Goal: Book appointment/travel/reservation

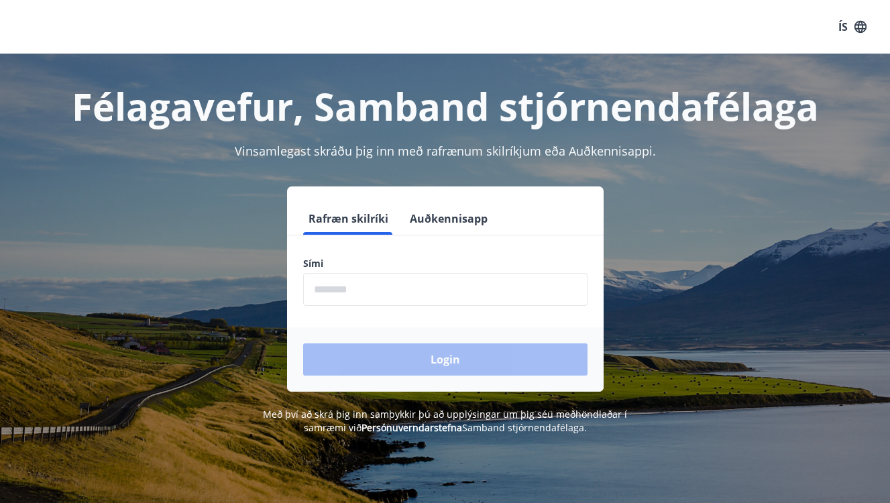
click at [375, 304] on input "phone" at bounding box center [445, 289] width 284 height 33
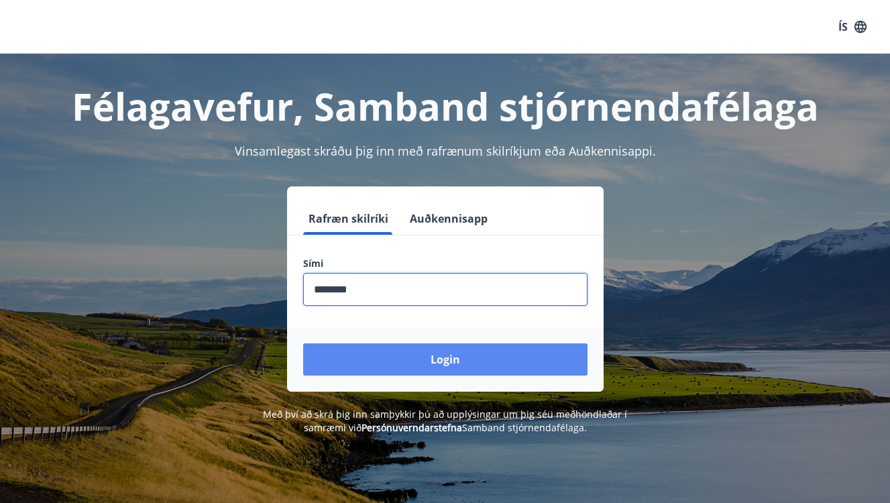
type input "********"
click at [468, 359] on button "Login" at bounding box center [445, 359] width 284 height 32
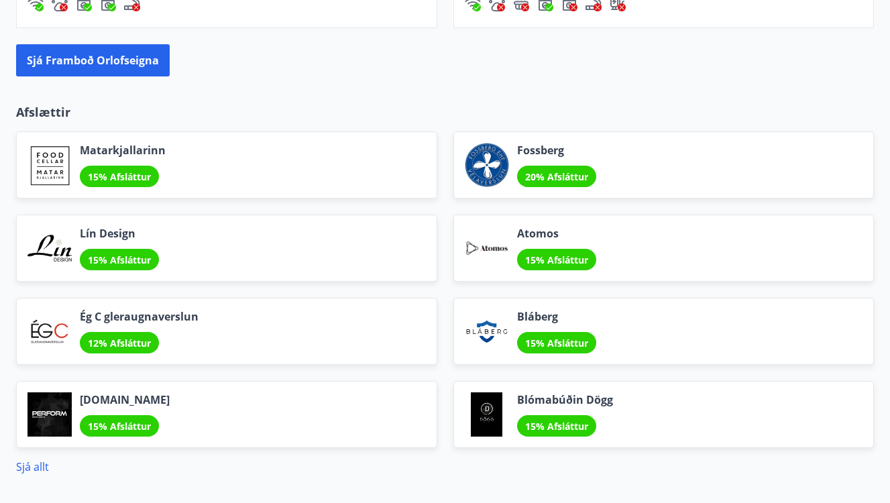
scroll to position [1533, 0]
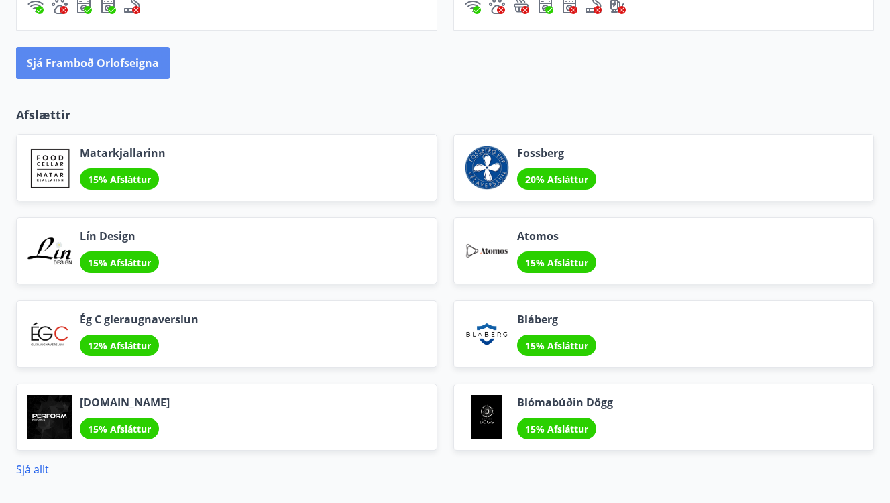
click at [82, 60] on button "Sjá framboð orlofseigna" at bounding box center [93, 63] width 154 height 32
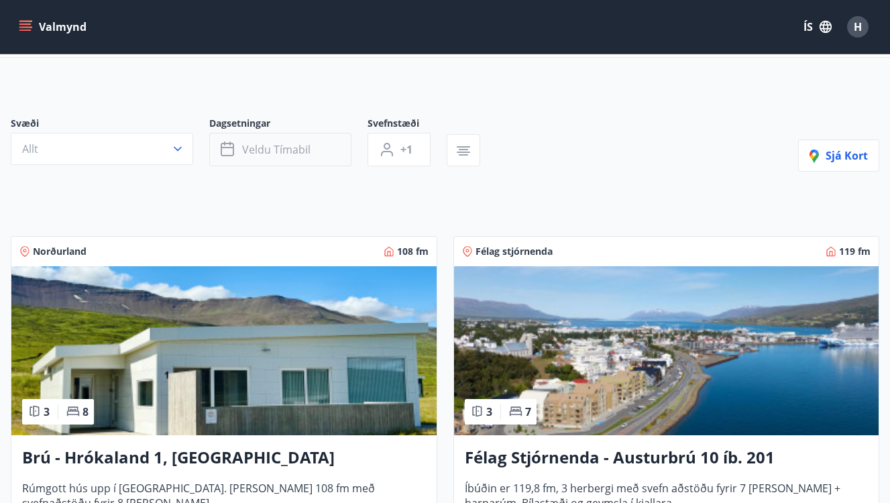
scroll to position [62, 0]
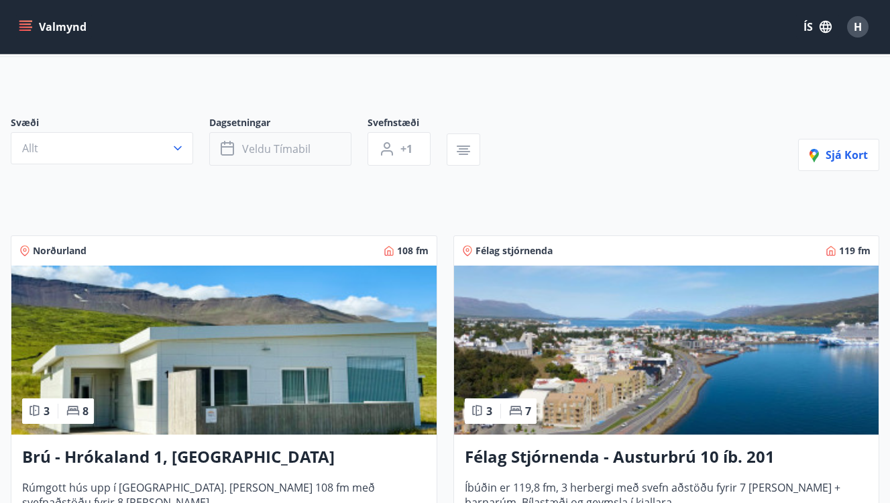
click at [260, 138] on button "Veldu tímabil" at bounding box center [280, 149] width 142 height 34
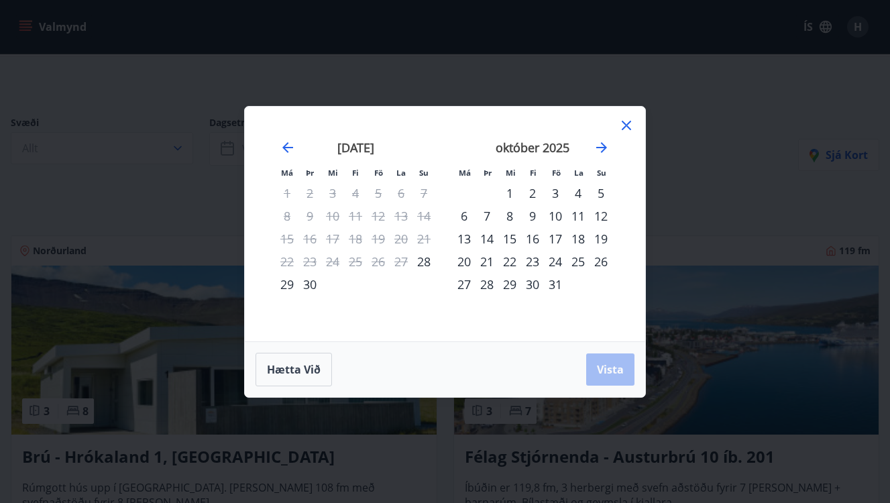
click at [561, 262] on div "24" at bounding box center [555, 261] width 23 height 23
click at [486, 283] on div "28" at bounding box center [487, 284] width 23 height 23
click at [612, 362] on span "Vista" at bounding box center [610, 369] width 27 height 15
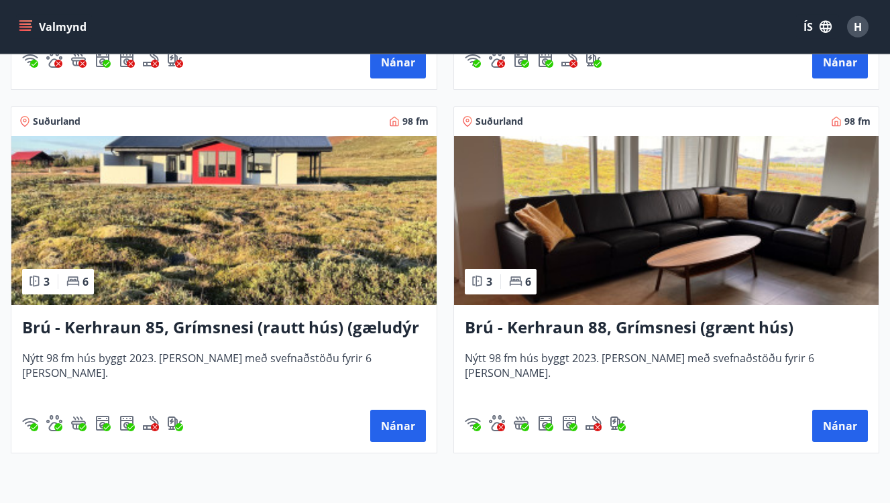
scroll to position [2735, 0]
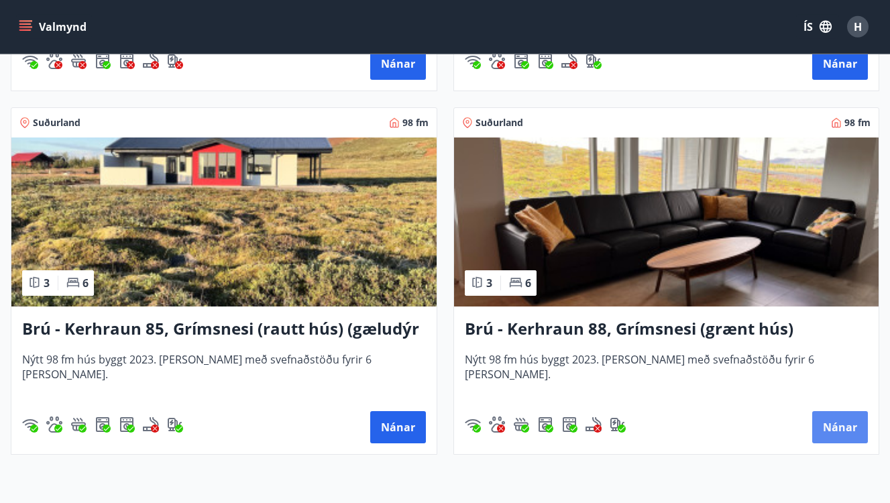
click at [828, 417] on button "Nánar" at bounding box center [840, 427] width 56 height 32
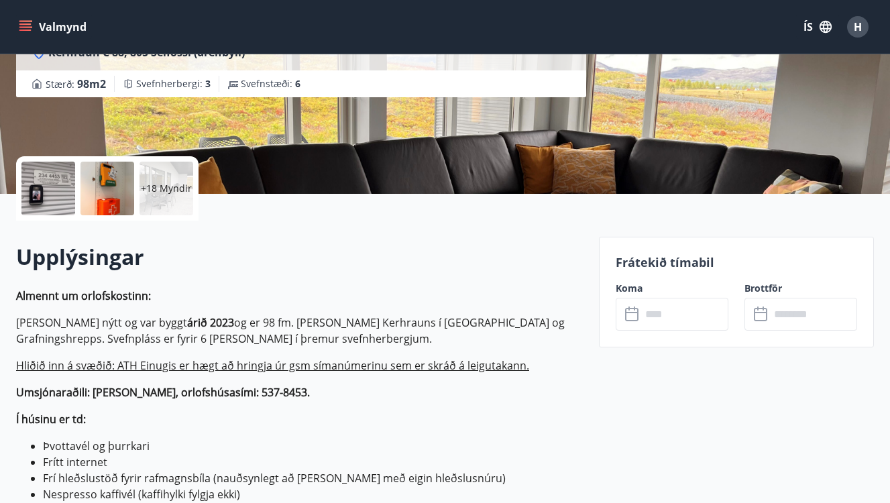
scroll to position [210, 0]
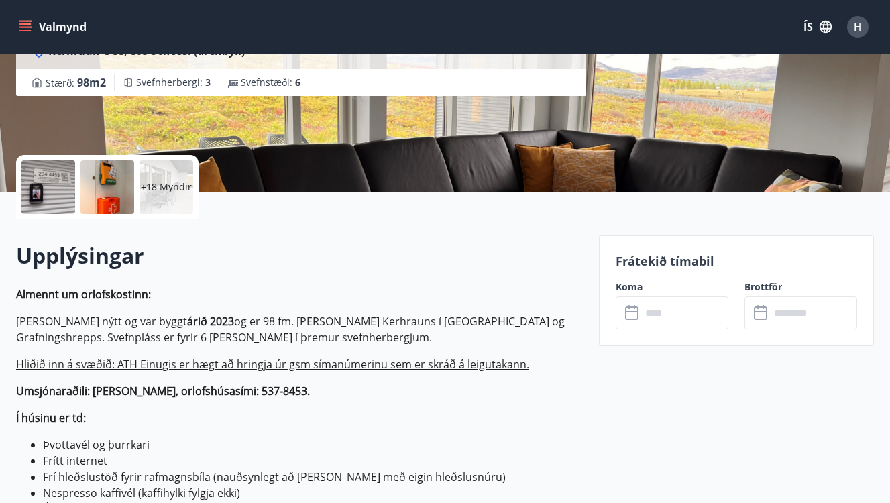
click at [670, 323] on input "text" at bounding box center [684, 312] width 87 height 33
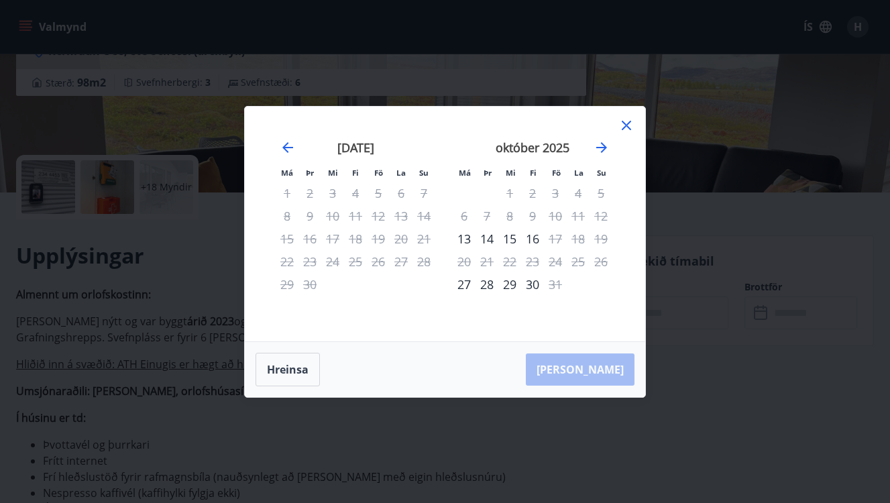
click at [631, 120] on icon at bounding box center [626, 125] width 16 height 16
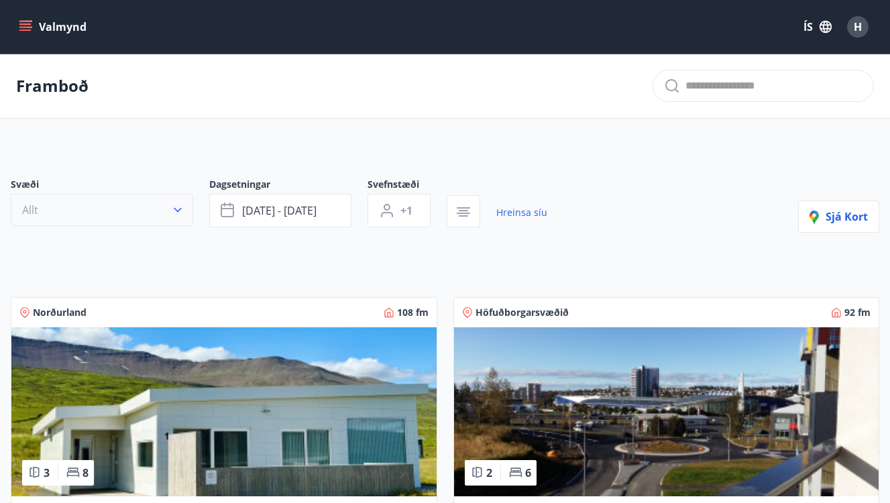
click at [170, 204] on button "Allt" at bounding box center [102, 210] width 182 height 32
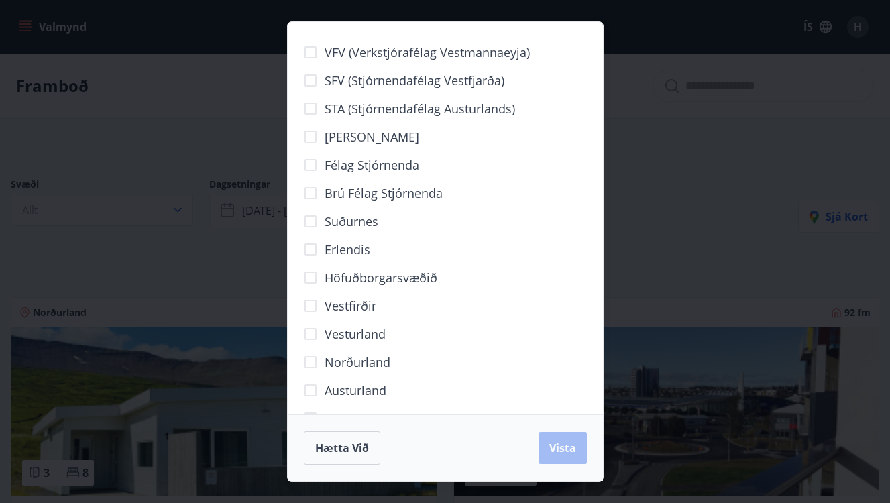
scroll to position [34, 0]
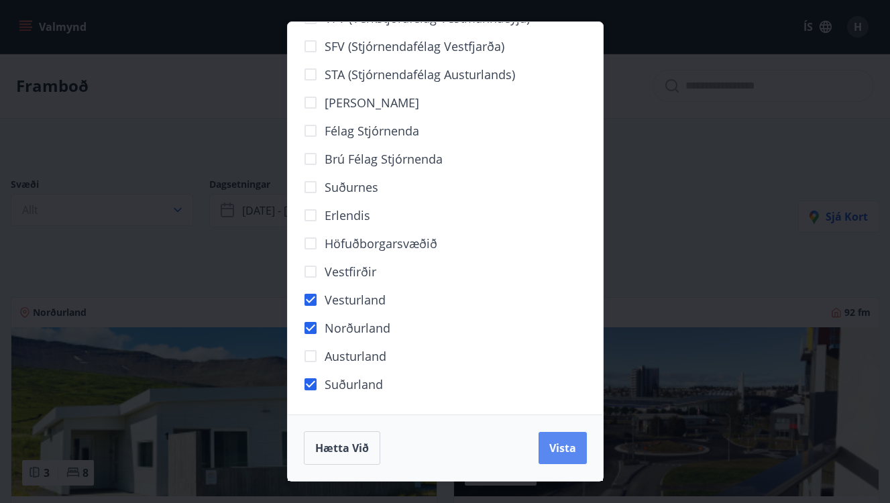
click at [563, 442] on span "Vista" at bounding box center [562, 448] width 27 height 15
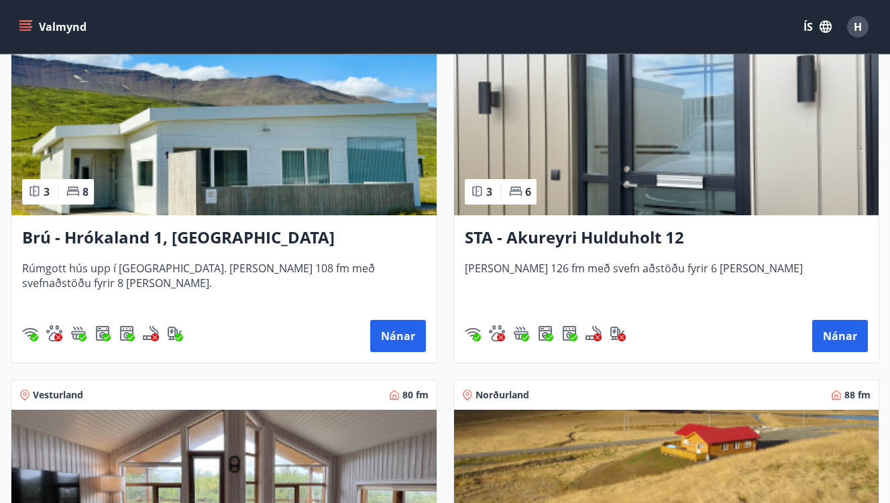
scroll to position [307, 0]
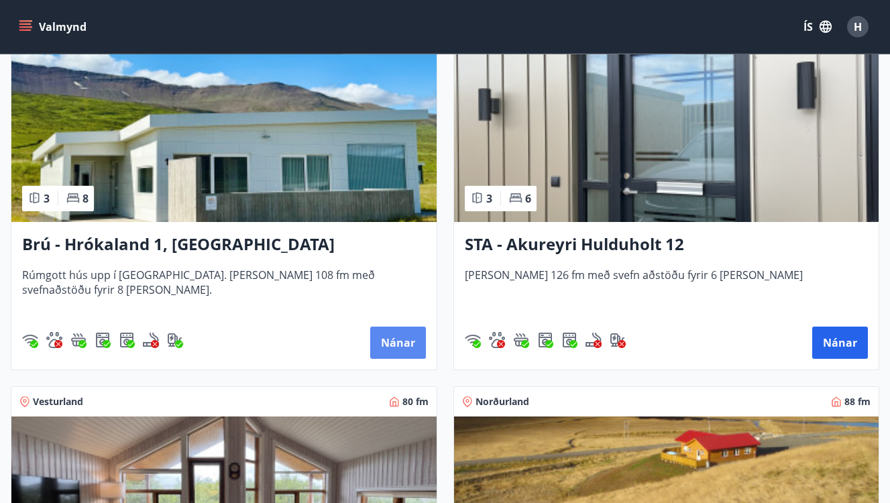
click at [394, 341] on button "Nánar" at bounding box center [398, 343] width 56 height 32
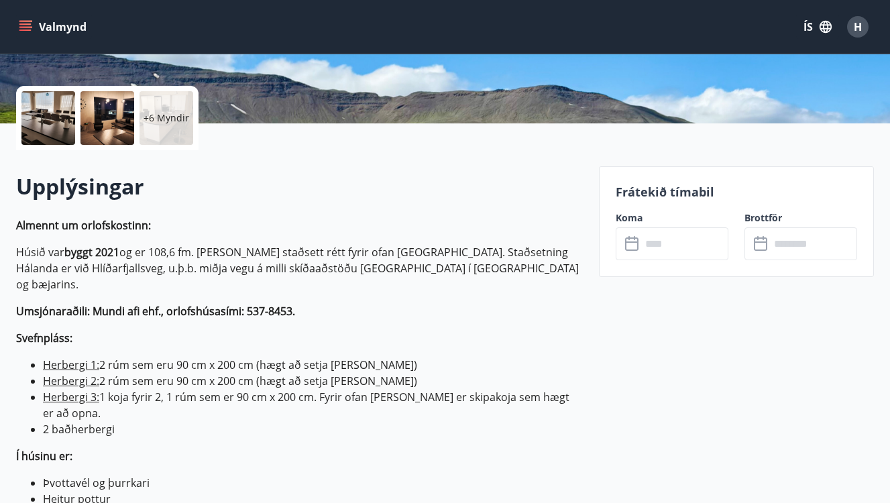
scroll to position [309, 0]
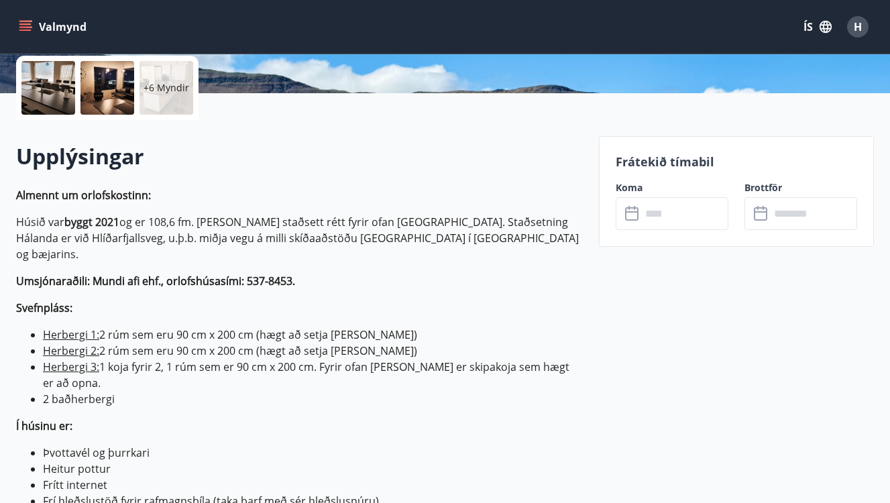
click at [692, 214] on input "text" at bounding box center [684, 213] width 87 height 33
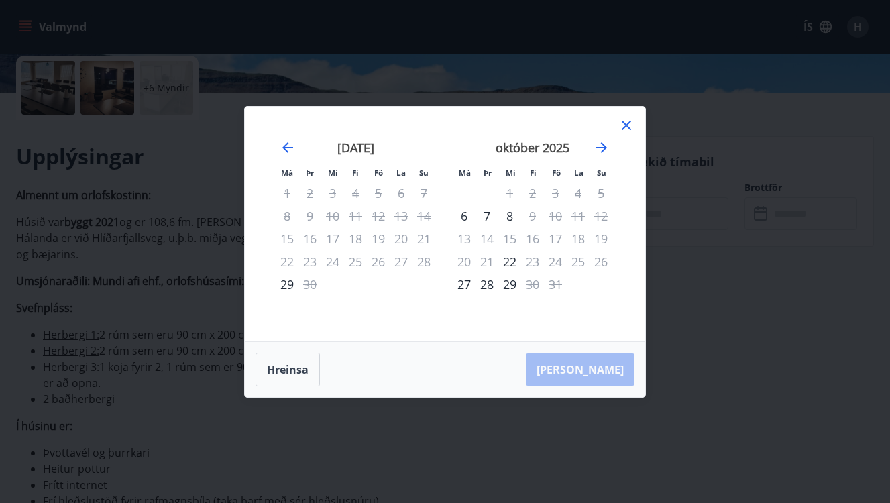
click at [624, 121] on icon at bounding box center [626, 125] width 16 height 16
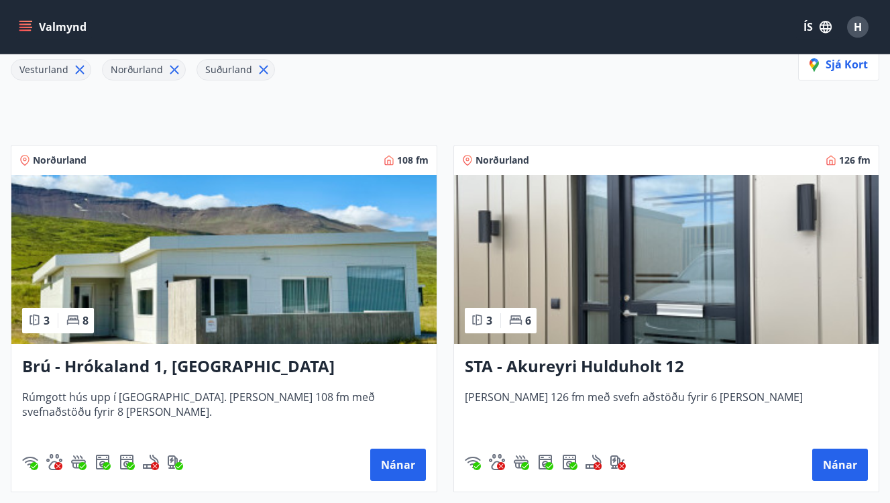
scroll to position [191, 0]
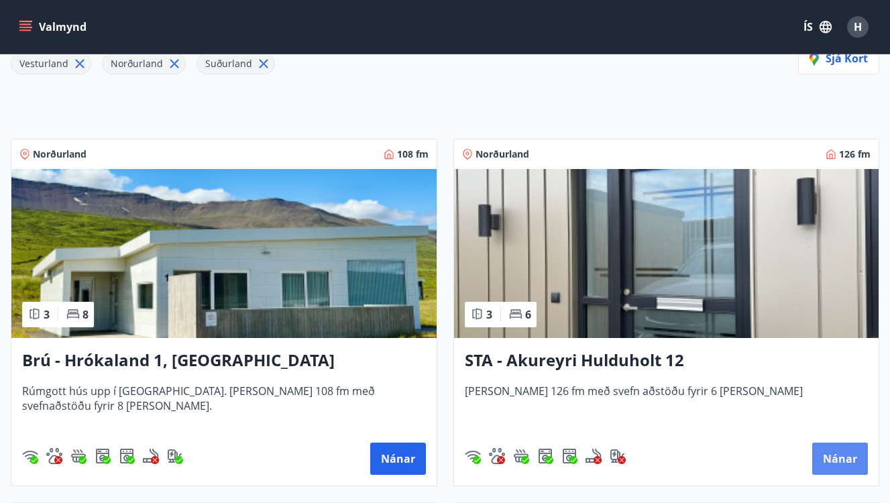
click at [843, 453] on button "Nánar" at bounding box center [840, 459] width 56 height 32
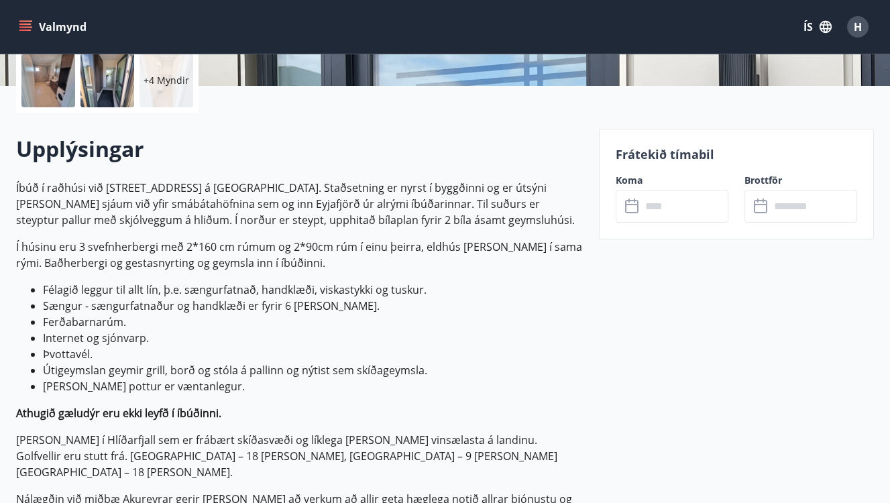
scroll to position [405, 0]
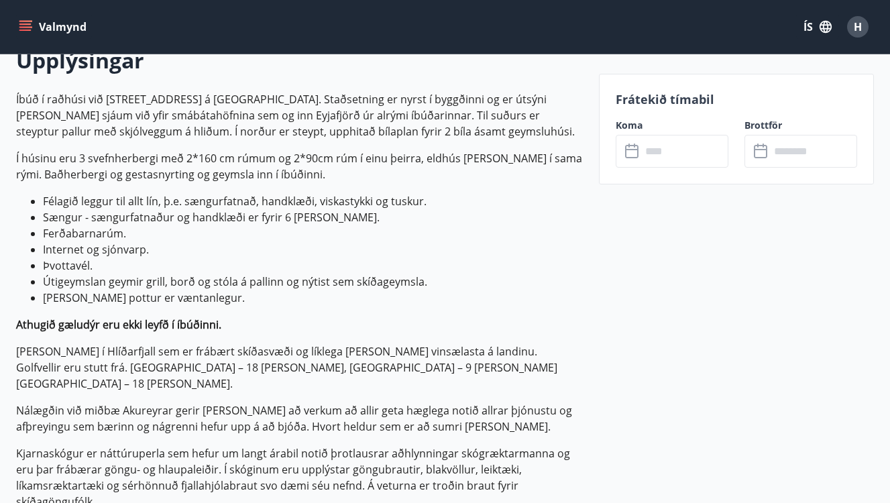
click at [669, 148] on input "text" at bounding box center [684, 151] width 87 height 33
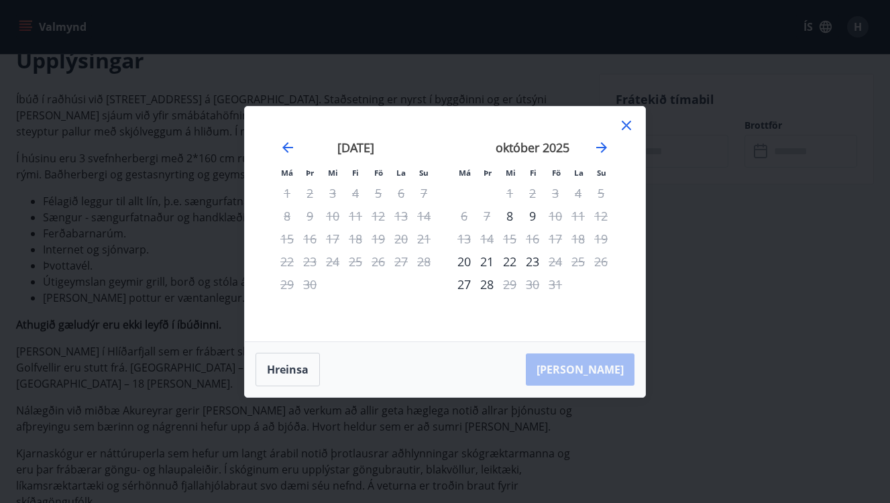
click at [630, 134] on div at bounding box center [626, 127] width 16 height 20
click at [629, 122] on icon at bounding box center [626, 125] width 9 height 9
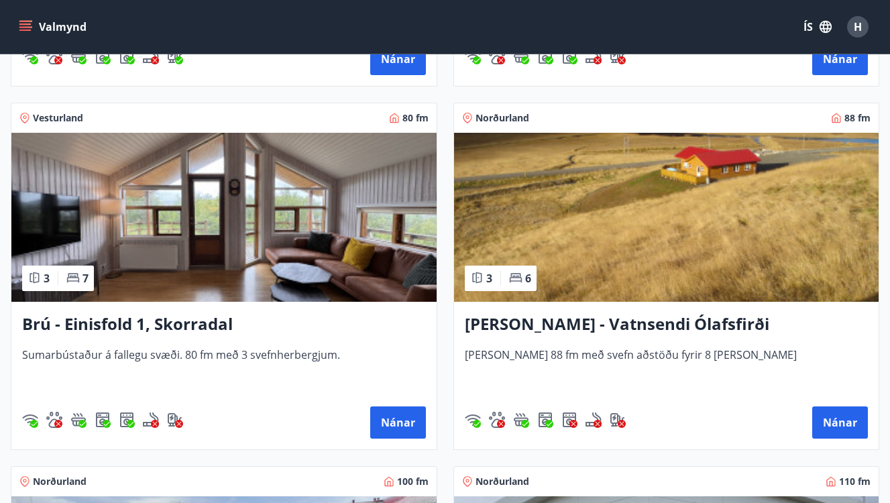
scroll to position [592, 0]
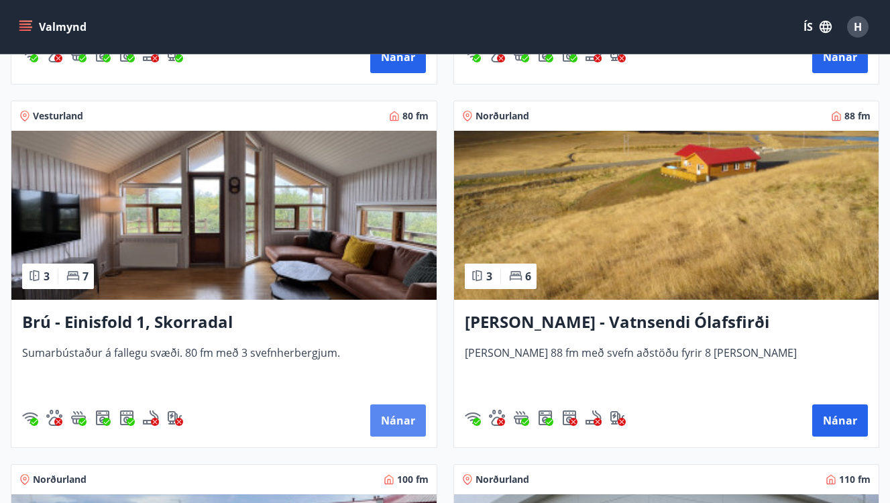
click at [398, 416] on button "Nánar" at bounding box center [398, 420] width 56 height 32
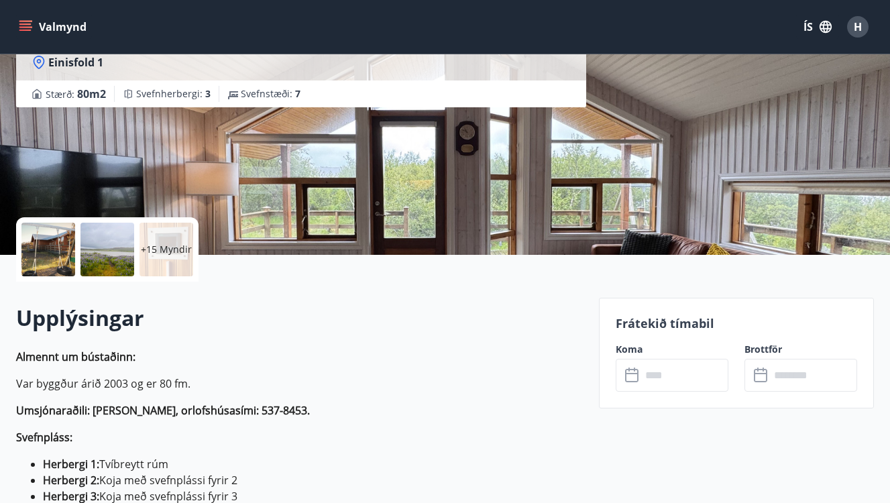
scroll to position [148, 0]
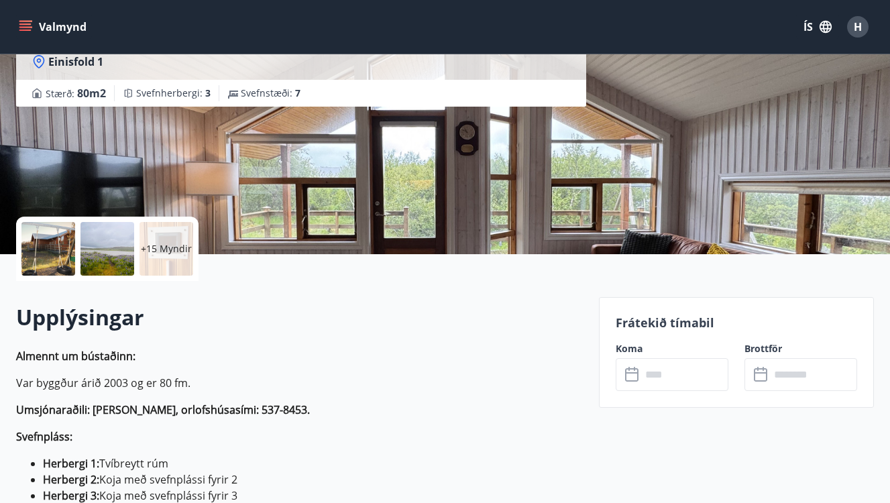
click at [667, 376] on input "text" at bounding box center [684, 374] width 87 height 33
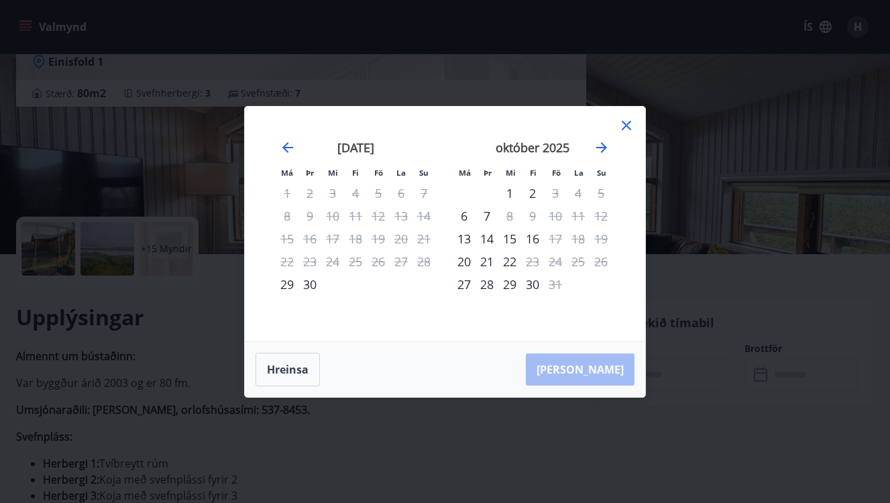
click at [627, 121] on icon at bounding box center [626, 125] width 16 height 16
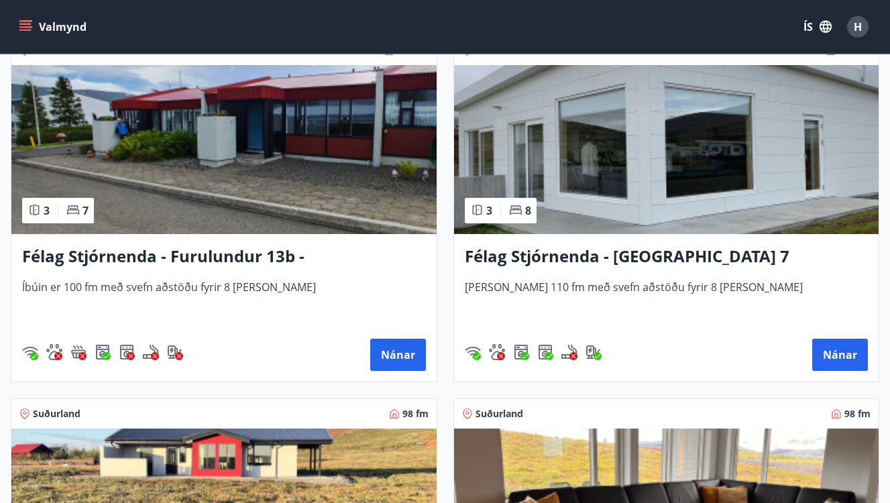
scroll to position [1021, 0]
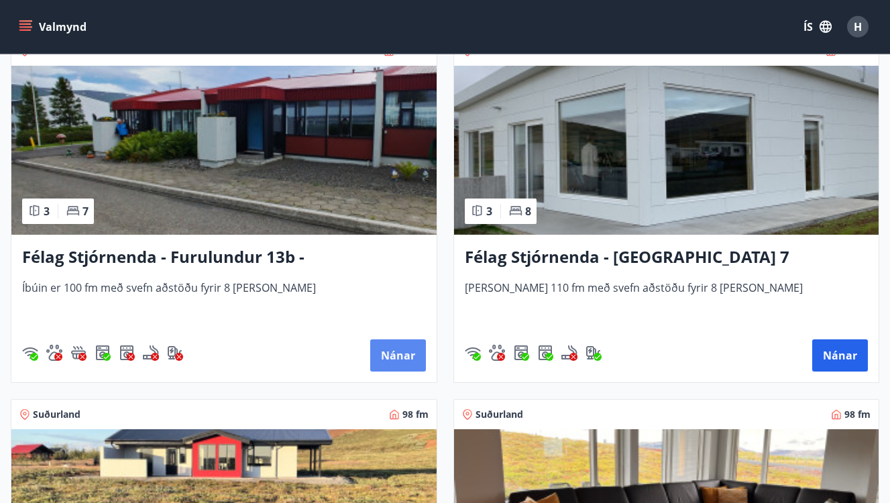
click at [372, 354] on button "Nánar" at bounding box center [398, 355] width 56 height 32
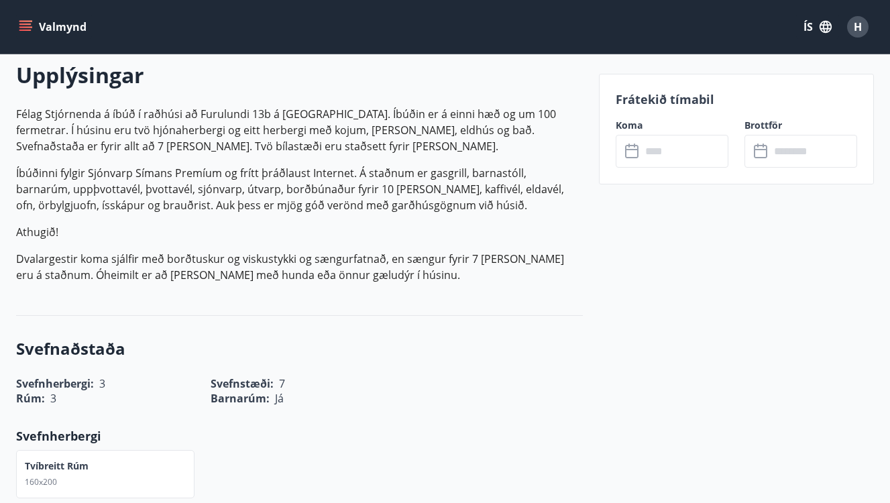
scroll to position [415, 0]
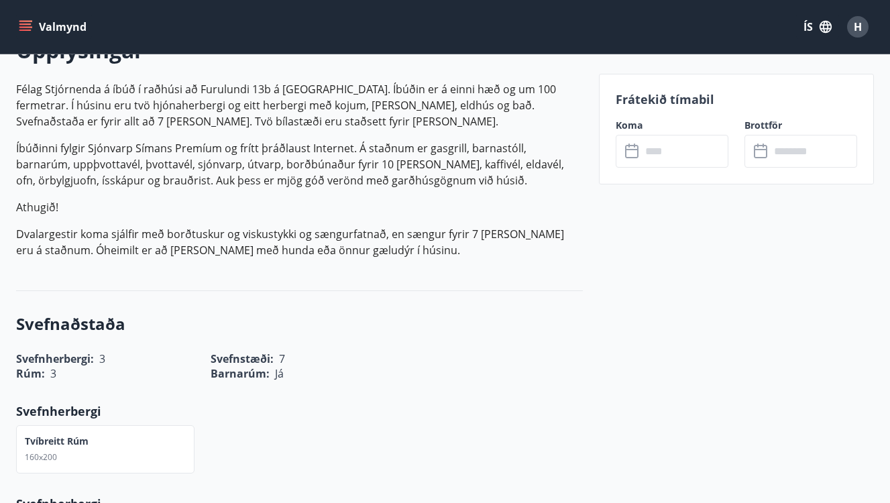
click at [710, 158] on input "text" at bounding box center [684, 151] width 87 height 33
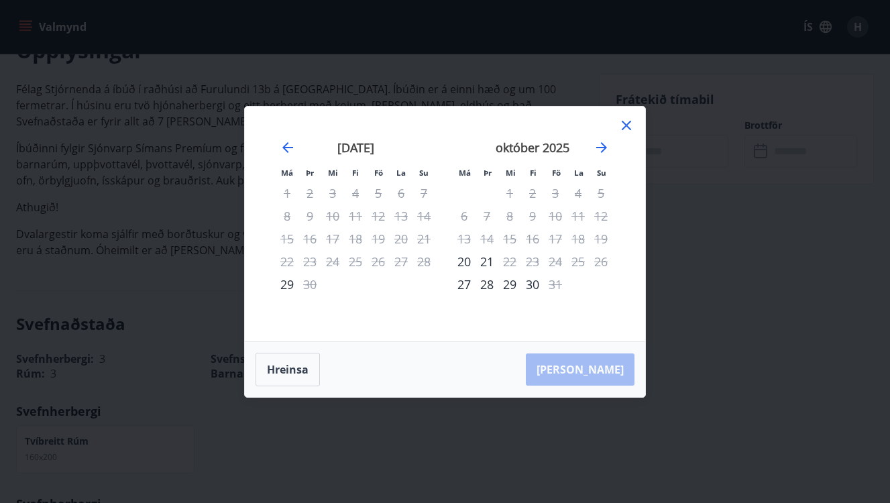
click at [629, 127] on icon at bounding box center [626, 125] width 9 height 9
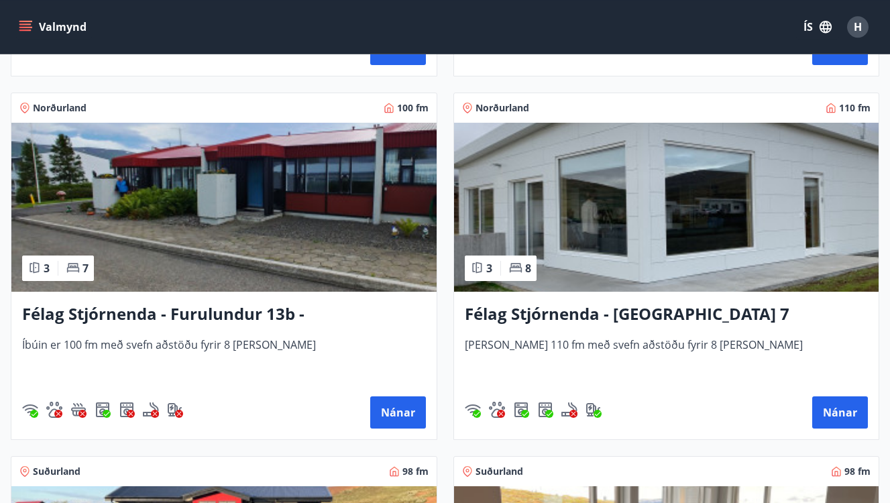
scroll to position [970, 0]
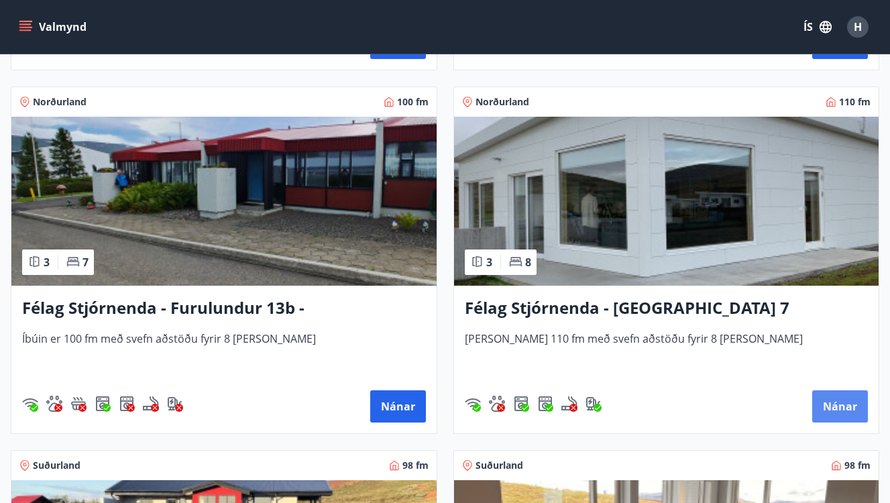
click at [835, 408] on button "Nánar" at bounding box center [840, 406] width 56 height 32
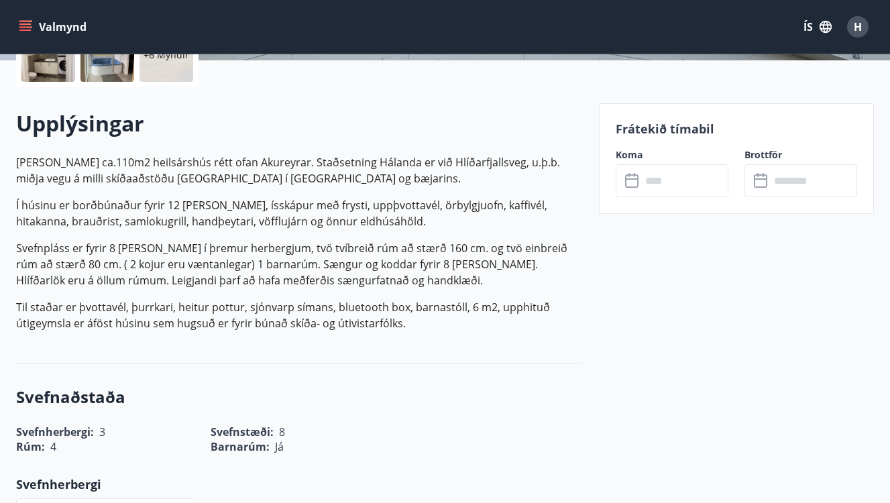
scroll to position [347, 0]
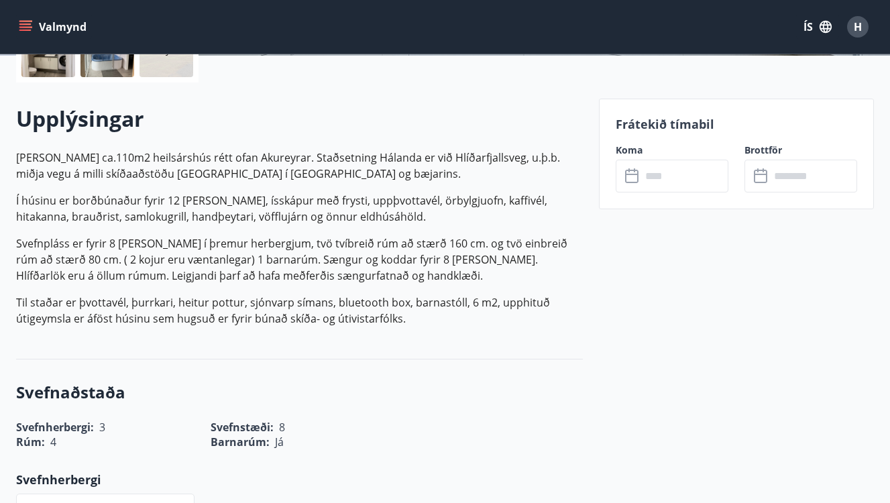
click at [661, 182] on input "text" at bounding box center [684, 176] width 87 height 33
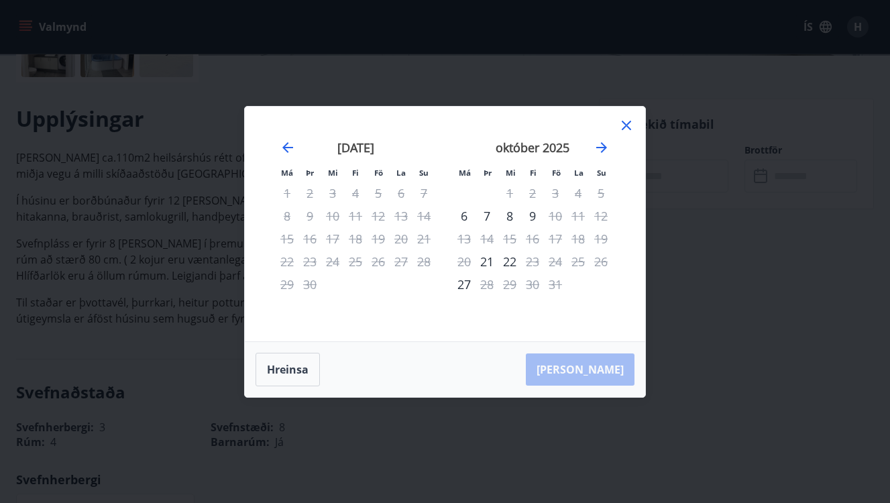
click at [631, 119] on icon at bounding box center [626, 125] width 16 height 16
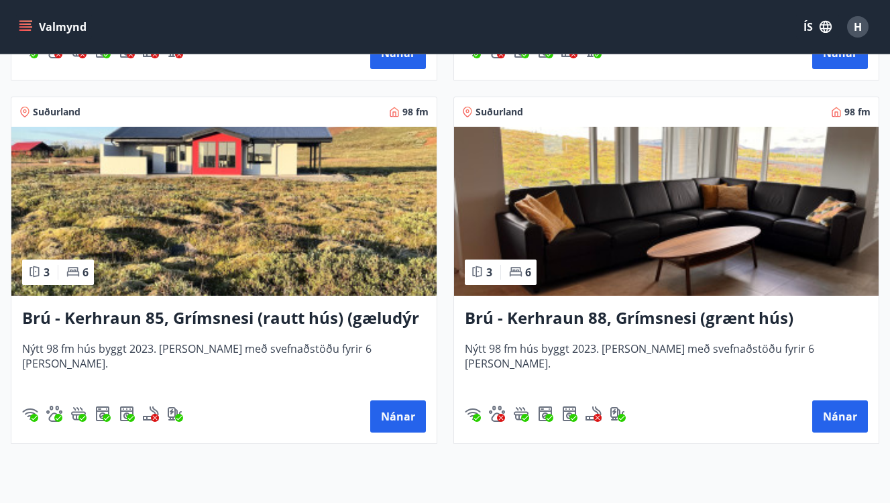
scroll to position [1325, 0]
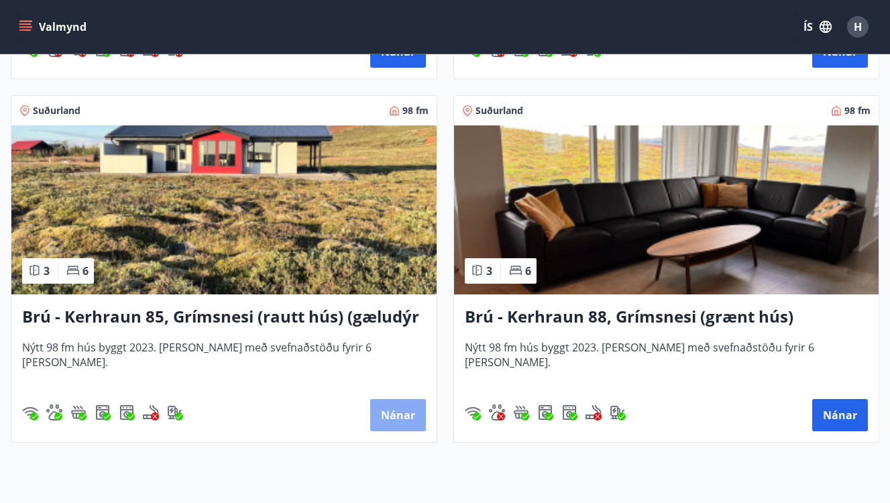
click at [400, 427] on button "Nánar" at bounding box center [398, 415] width 56 height 32
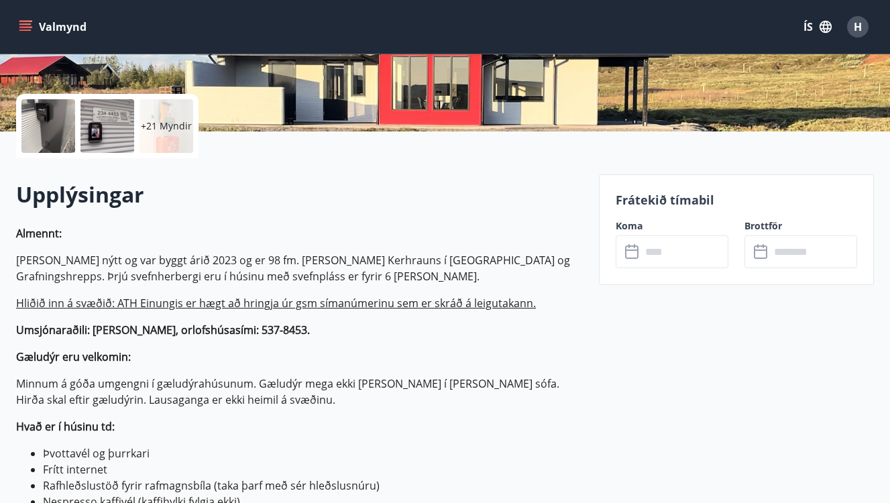
scroll to position [276, 0]
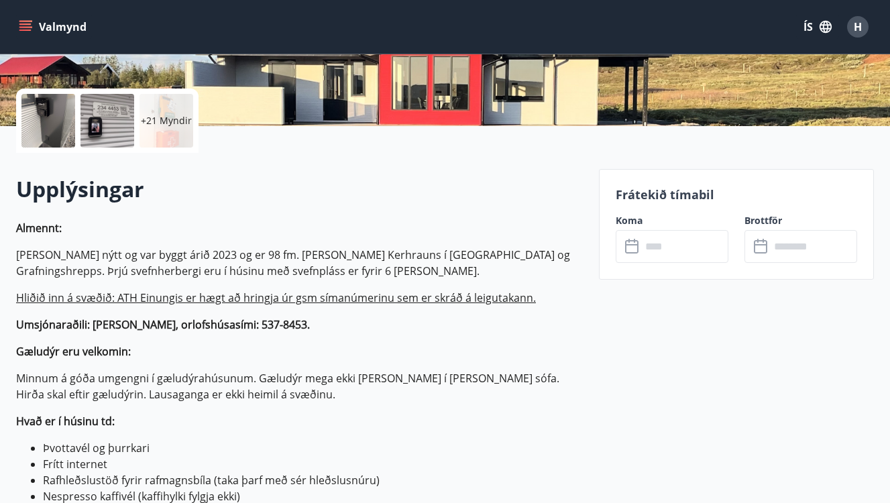
click at [665, 250] on input "text" at bounding box center [684, 246] width 87 height 33
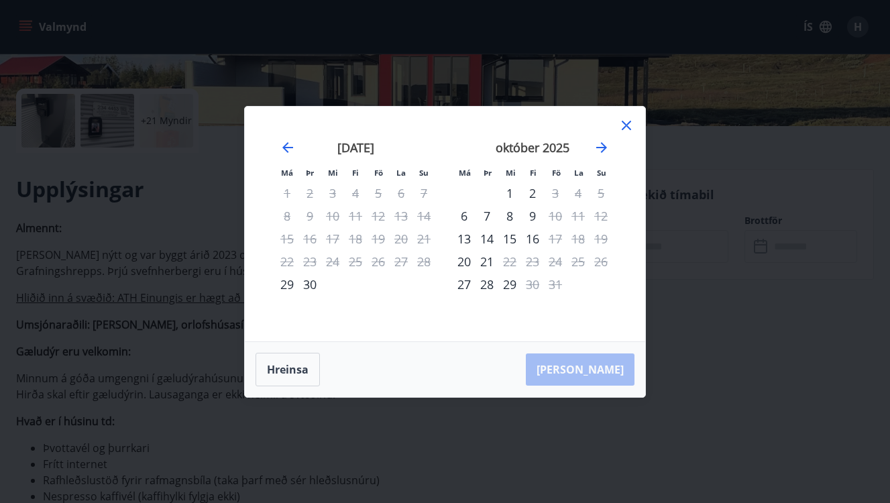
click at [630, 127] on icon at bounding box center [626, 125] width 16 height 16
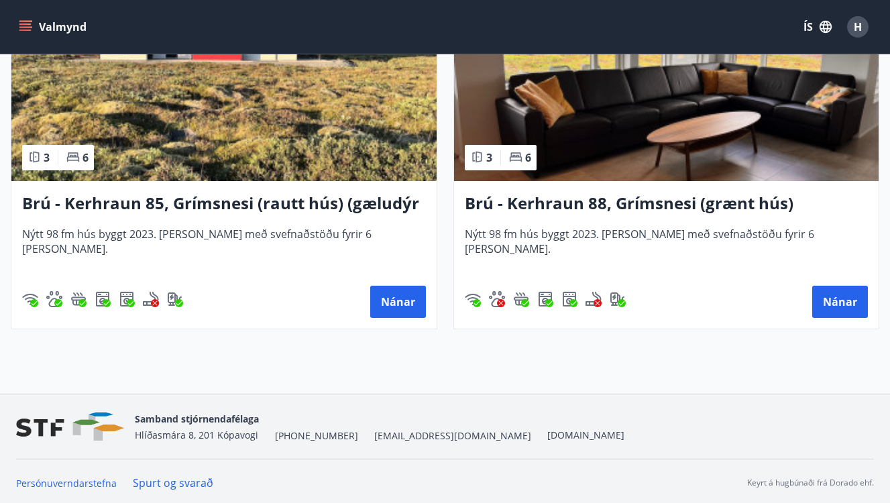
scroll to position [1442, 0]
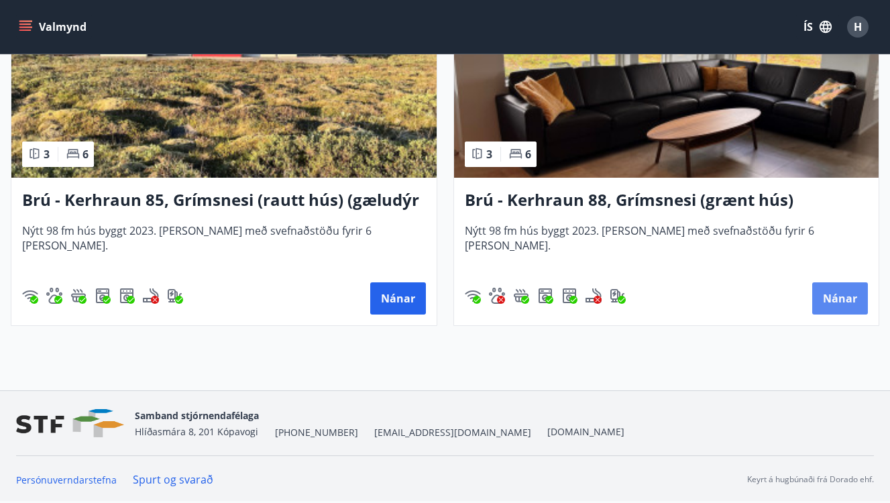
click at [847, 301] on button "Nánar" at bounding box center [840, 298] width 56 height 32
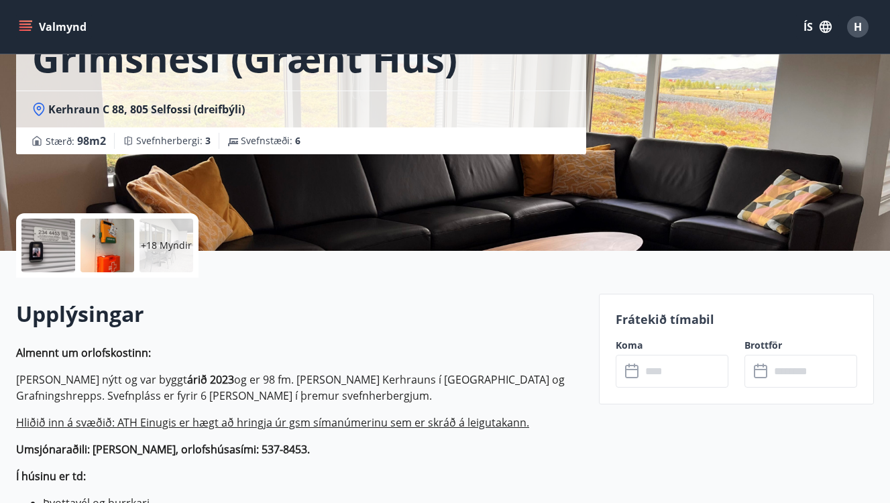
scroll to position [152, 0]
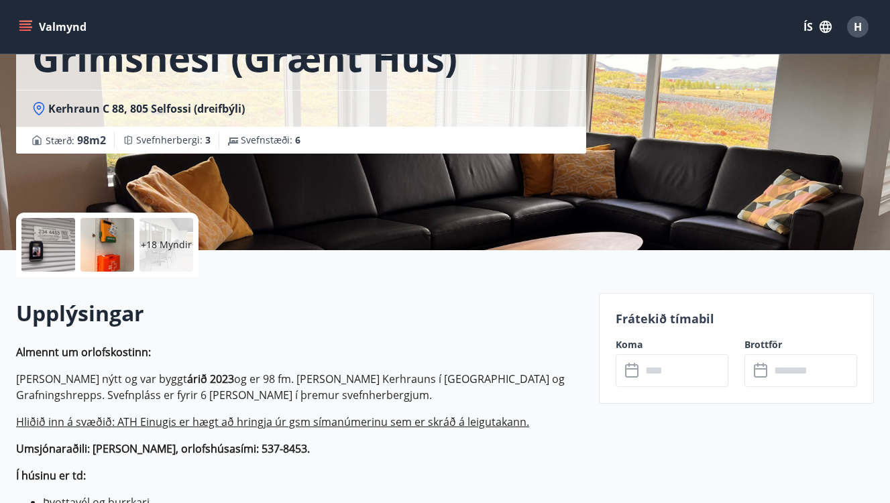
click at [692, 366] on input "text" at bounding box center [684, 370] width 87 height 33
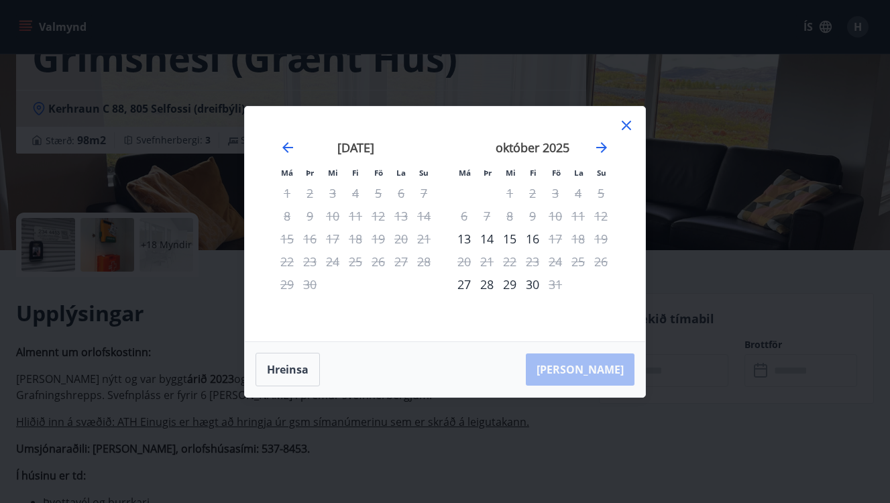
click at [628, 133] on div at bounding box center [626, 127] width 16 height 20
click at [626, 127] on icon at bounding box center [626, 125] width 16 height 16
